Goal: Complete application form

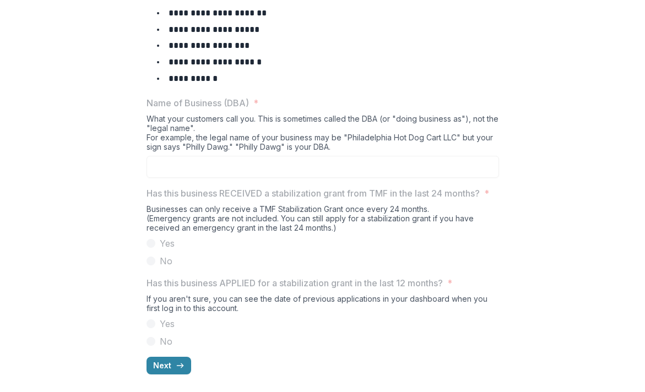
scroll to position [498, 0]
click at [176, 362] on icon "button" at bounding box center [180, 366] width 9 height 9
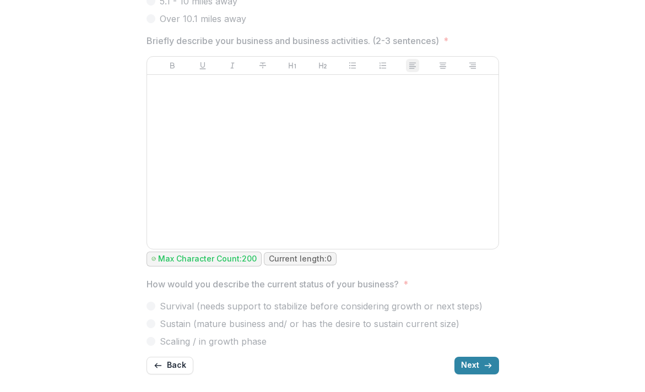
scroll to position [638, 0]
click at [499, 357] on button "Next" at bounding box center [477, 366] width 45 height 18
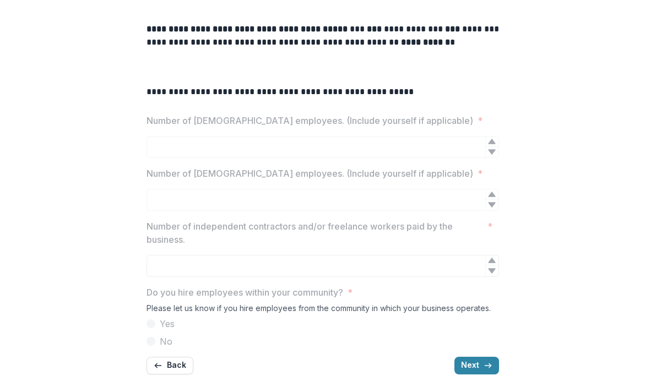
scroll to position [386, 0]
click at [499, 358] on button "Next" at bounding box center [477, 366] width 45 height 18
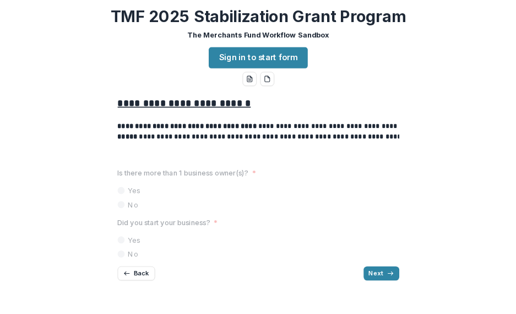
scroll to position [55, 0]
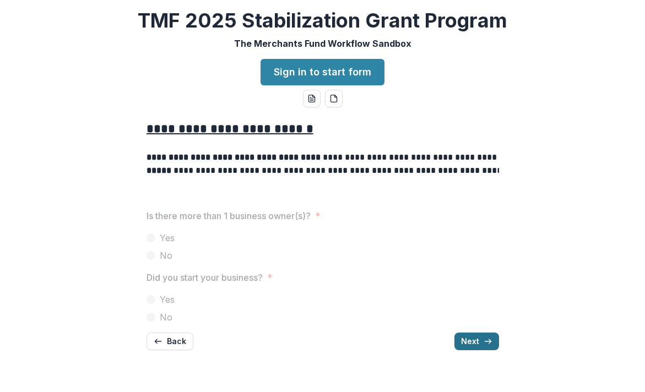
click at [499, 351] on button "Next" at bounding box center [477, 342] width 45 height 18
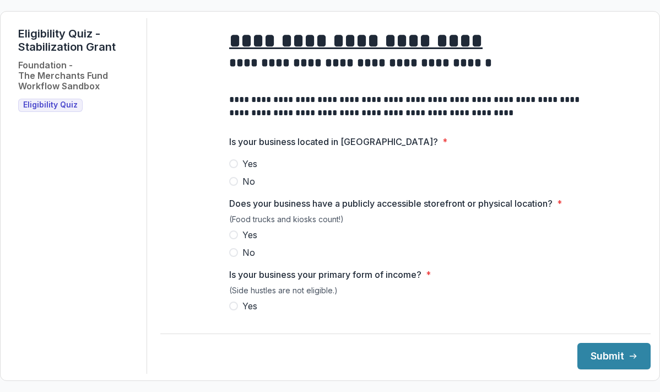
click at [229, 168] on span at bounding box center [233, 163] width 9 height 9
click at [229, 239] on span at bounding box center [233, 234] width 9 height 9
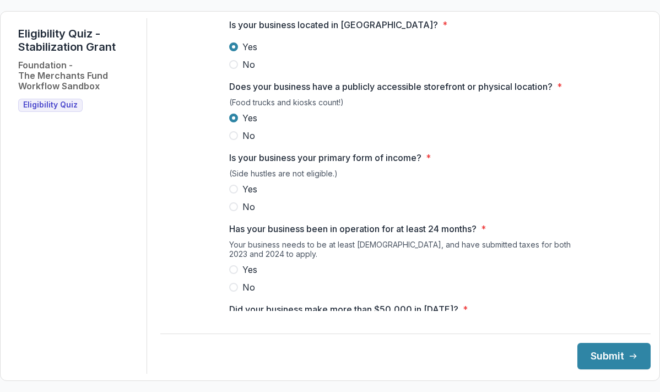
scroll to position [130, 0]
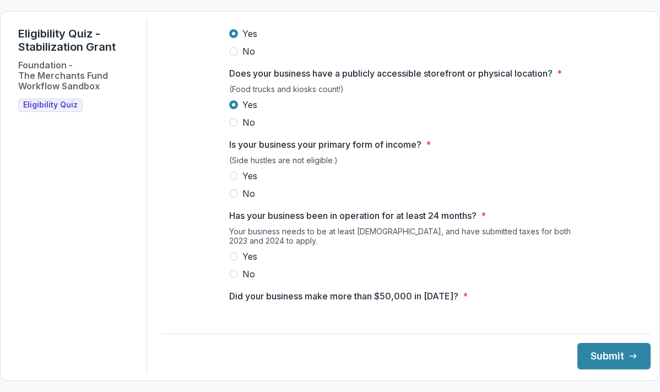
click at [229, 180] on span at bounding box center [233, 175] width 9 height 9
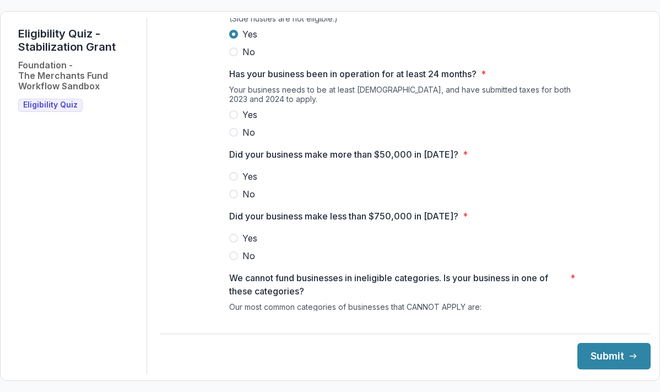
scroll to position [274, 0]
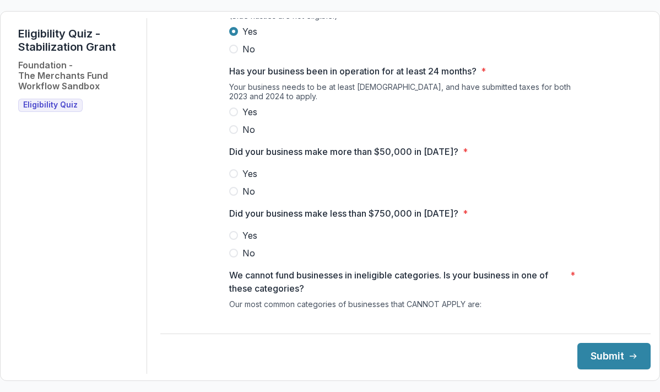
click at [229, 116] on span at bounding box center [233, 111] width 9 height 9
click at [229, 178] on span at bounding box center [233, 173] width 9 height 9
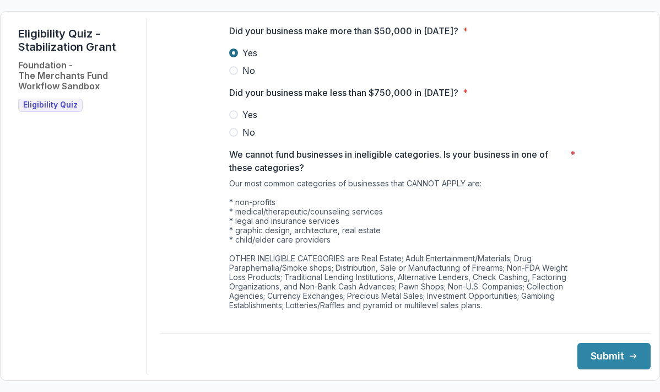
scroll to position [399, 0]
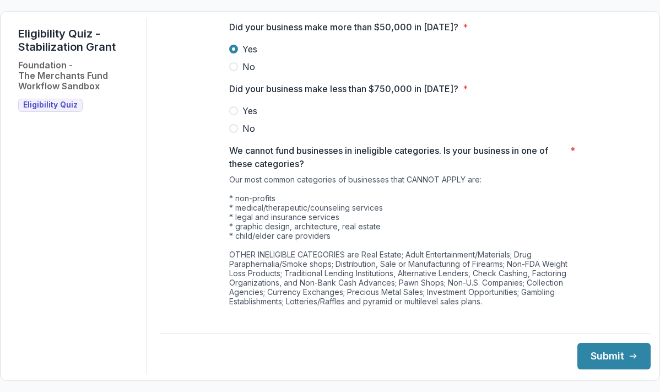
click at [229, 115] on span at bounding box center [233, 110] width 9 height 9
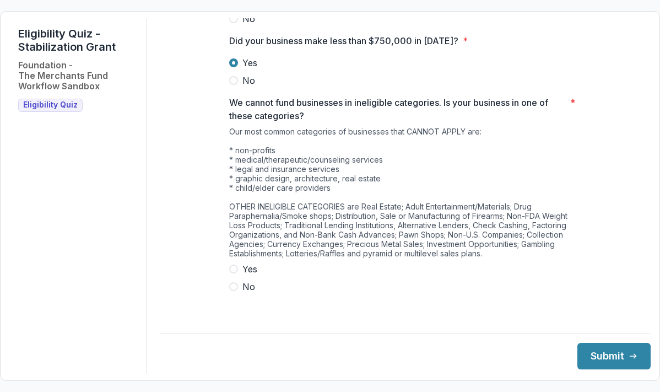
scroll to position [616, 0]
click at [229, 291] on span at bounding box center [233, 286] width 9 height 9
click at [578, 353] on button "Submit" at bounding box center [614, 356] width 73 height 26
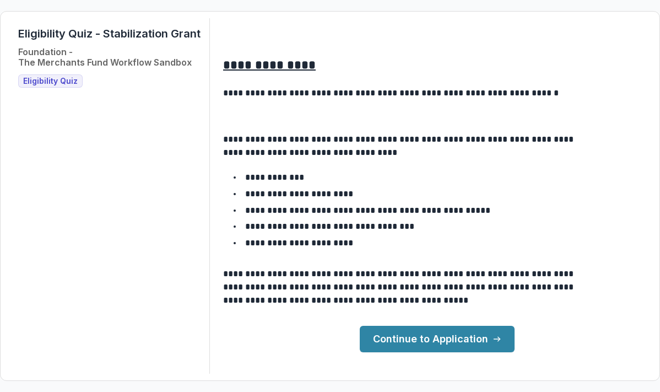
click at [514, 352] on link "Continue to Application" at bounding box center [437, 339] width 155 height 26
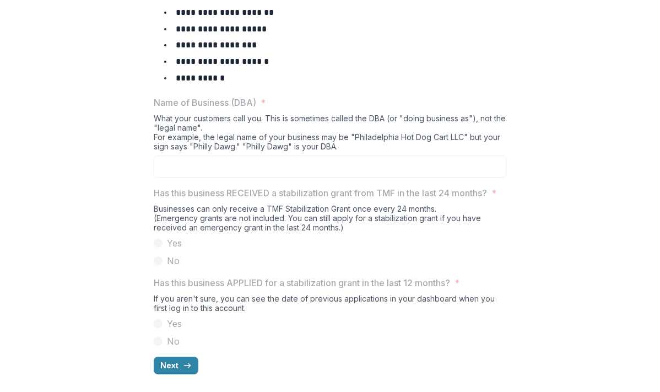
scroll to position [499, 0]
click at [154, 357] on button "Next" at bounding box center [176, 366] width 45 height 18
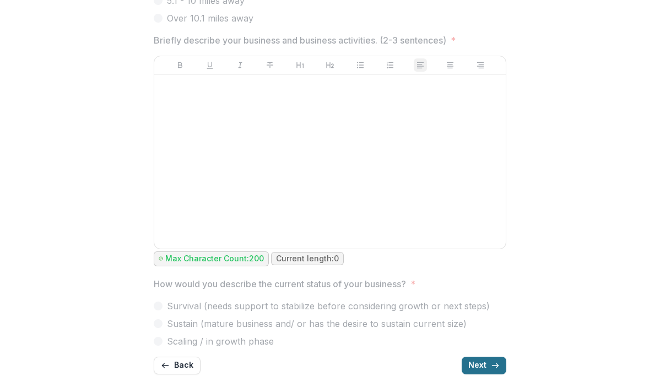
scroll to position [638, 0]
click at [506, 357] on button "Next" at bounding box center [484, 366] width 45 height 18
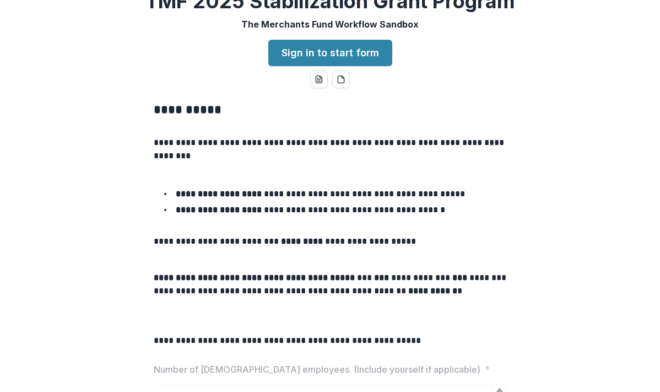
scroll to position [0, 0]
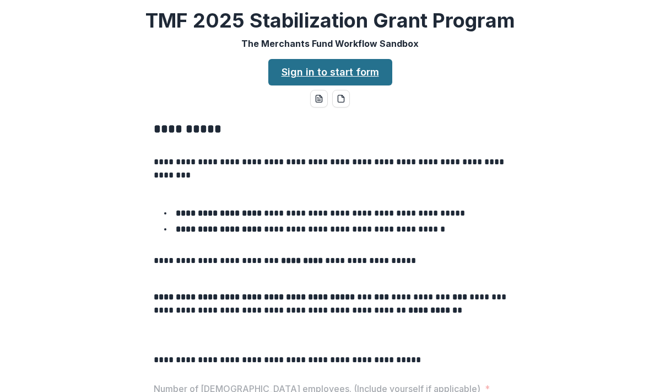
click at [317, 85] on link "Sign in to start form" at bounding box center [330, 72] width 124 height 26
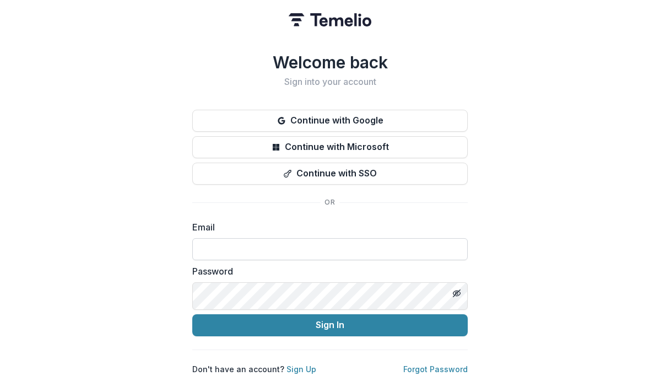
scroll to position [58, 0]
click at [316, 374] on link "Sign Up" at bounding box center [302, 368] width 30 height 9
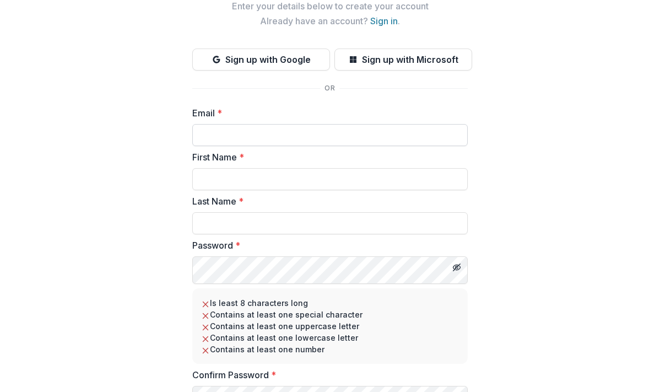
click at [286, 146] on input "Email *" at bounding box center [330, 135] width 276 height 22
type input "*"
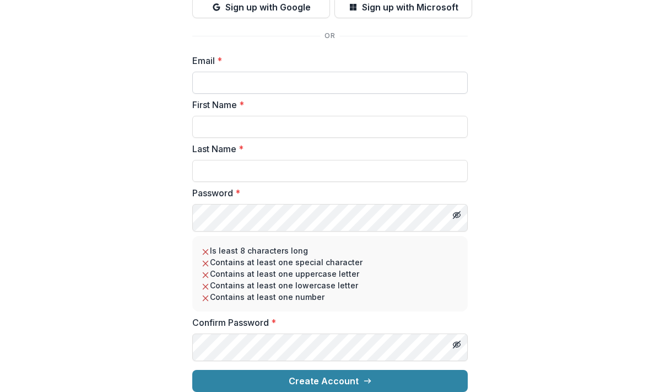
scroll to position [79, 0]
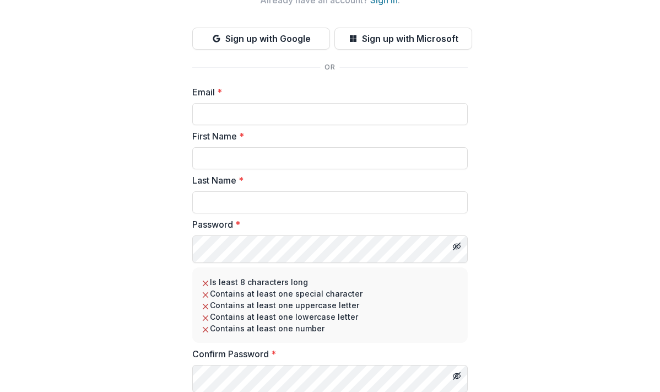
click at [254, 125] on div "Email *" at bounding box center [330, 105] width 276 height 40
click at [254, 125] on input "Email *" at bounding box center [330, 114] width 276 height 22
type input "**********"
type input "*****"
type input "****"
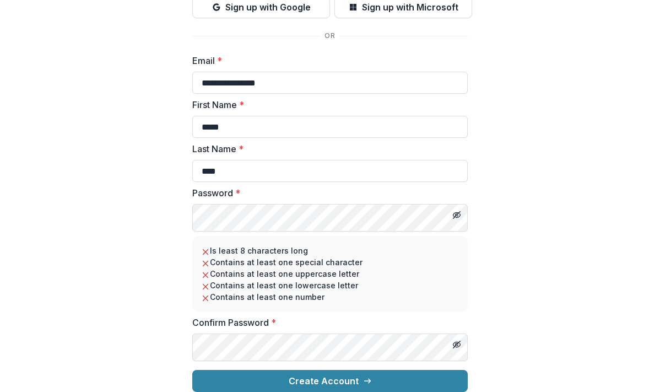
scroll to position [220, 0]
click at [454, 212] on line "Toggle password visibility" at bounding box center [457, 215] width 7 height 7
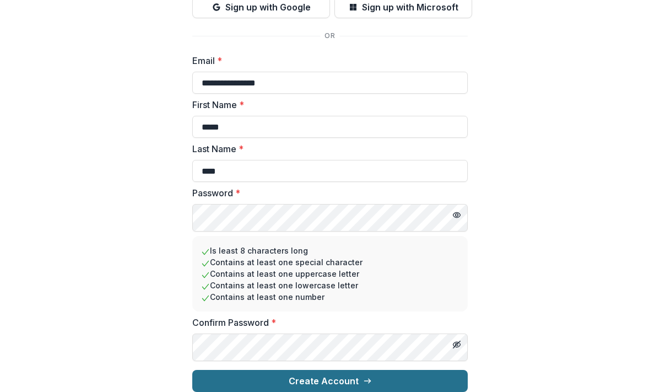
click at [322, 370] on button "Create Account" at bounding box center [330, 381] width 276 height 22
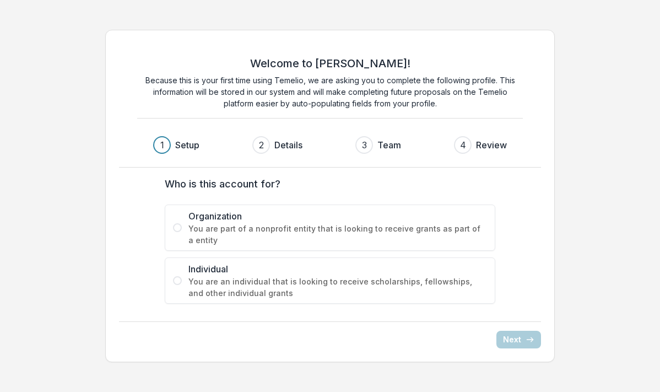
click at [378, 246] on span "You are part of a nonprofit entity that is looking to receive grants as part of…" at bounding box center [337, 234] width 299 height 23
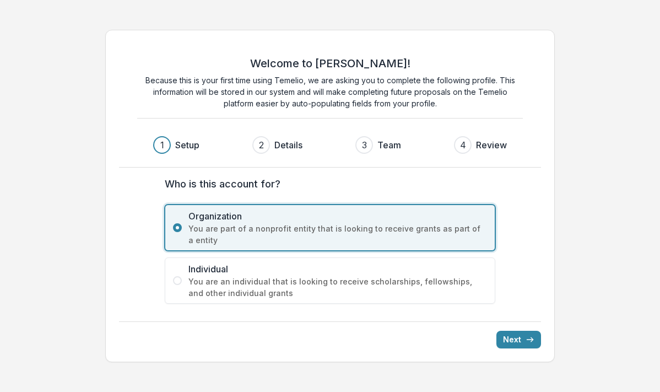
click at [497, 331] on button "Next" at bounding box center [519, 340] width 45 height 18
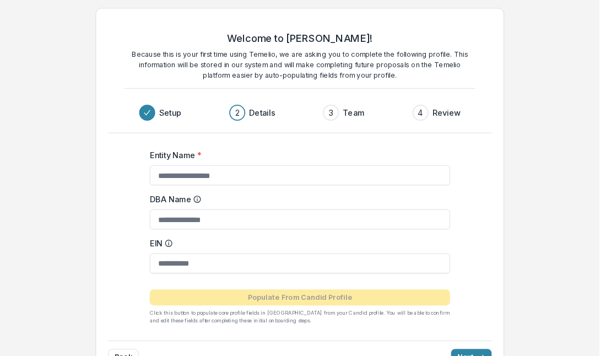
scroll to position [35, 0]
click at [367, 131] on div "3" at bounding box center [364, 123] width 5 height 13
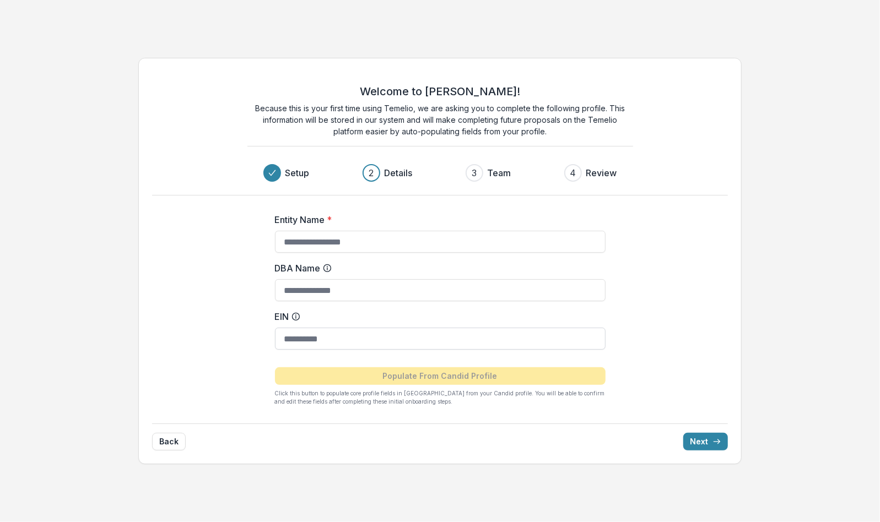
scroll to position [0, 0]
click at [450, 273] on form "Entity Name * DBA Name EIN Populate From Candid Profile Click this button to po…" at bounding box center [440, 305] width 331 height 202
click at [448, 250] on input "Entity Name *" at bounding box center [440, 242] width 331 height 22
type input "**********"
click at [660, 391] on icon "submit" at bounding box center [717, 442] width 9 height 9
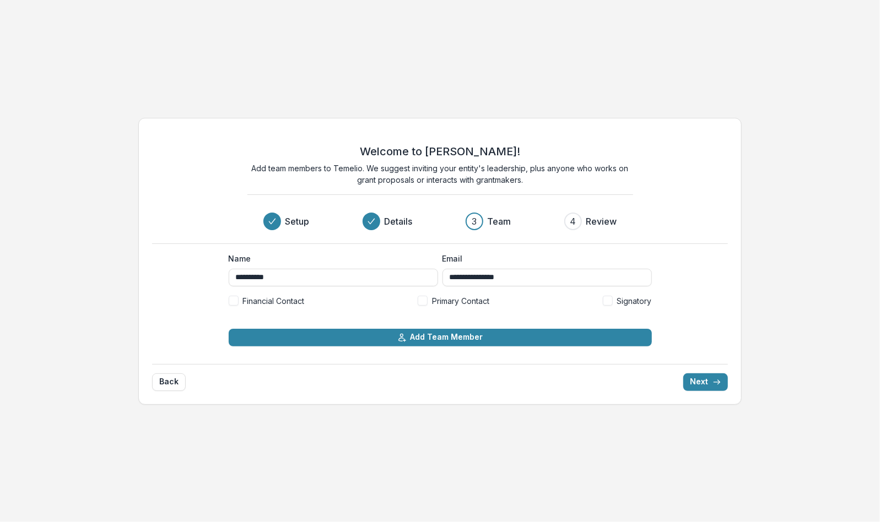
click at [296, 307] on span "Financial Contact" at bounding box center [274, 301] width 62 height 12
click at [432, 307] on span "Primary Contact" at bounding box center [460, 301] width 57 height 12
click at [639, 307] on span "Signatory" at bounding box center [634, 301] width 35 height 12
click at [660, 391] on button "Next" at bounding box center [705, 383] width 45 height 18
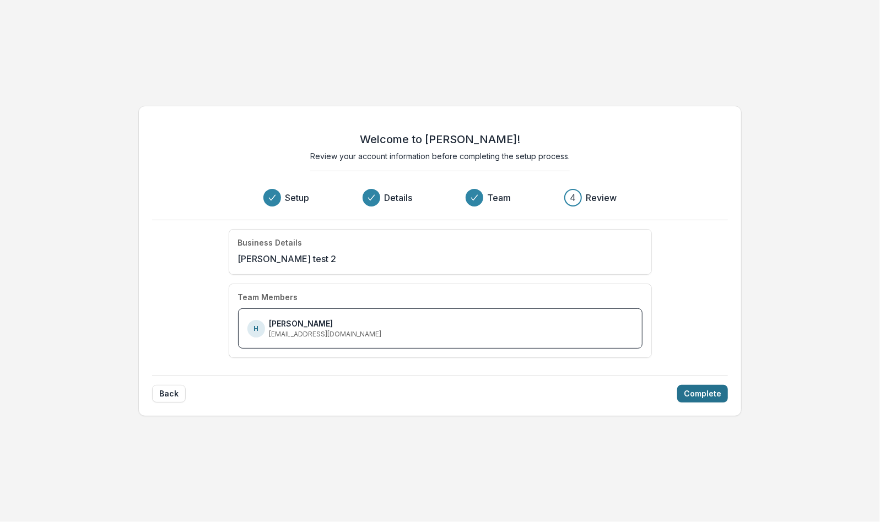
click at [660, 391] on button "Complete" at bounding box center [702, 394] width 51 height 18
